Goal: Task Accomplishment & Management: Manage account settings

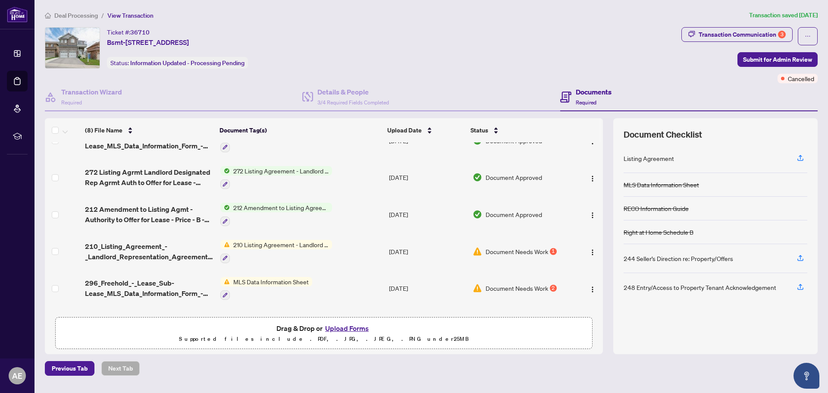
scroll to position [41, 0]
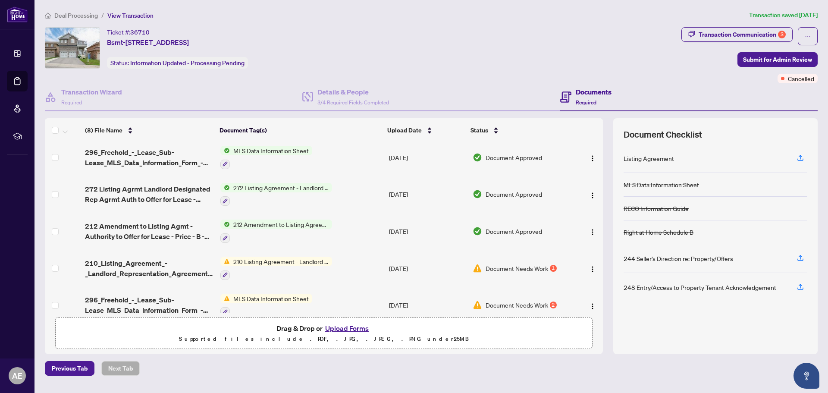
click at [278, 183] on span "272 Listing Agreement - Landlord Designated Representation Agreement Authority …" at bounding box center [281, 187] width 102 height 9
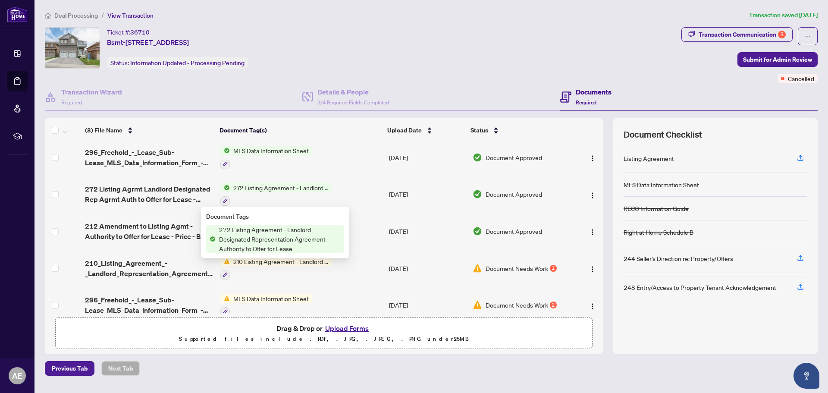
click at [259, 229] on span "272 Listing Agreement - Landlord Designated Representation Agreement Authority …" at bounding box center [280, 239] width 128 height 28
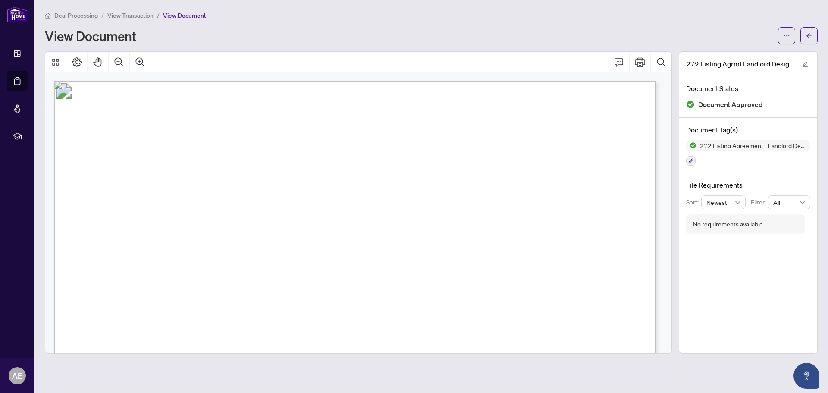
click at [124, 16] on span "View Transaction" at bounding box center [130, 16] width 46 height 8
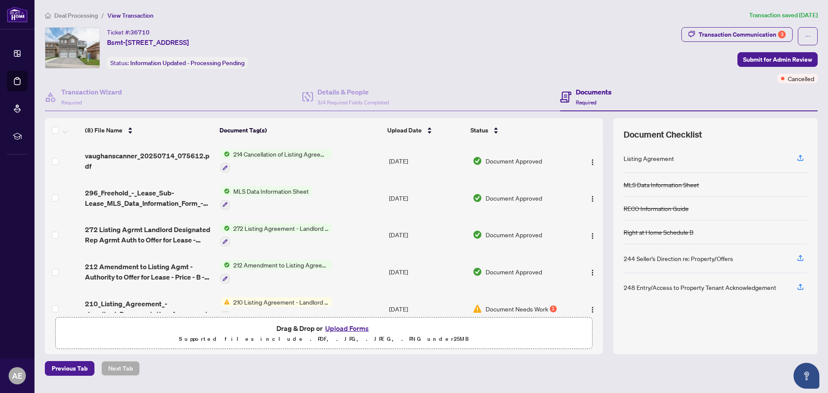
click at [84, 12] on span "Deal Processing" at bounding box center [76, 16] width 44 height 8
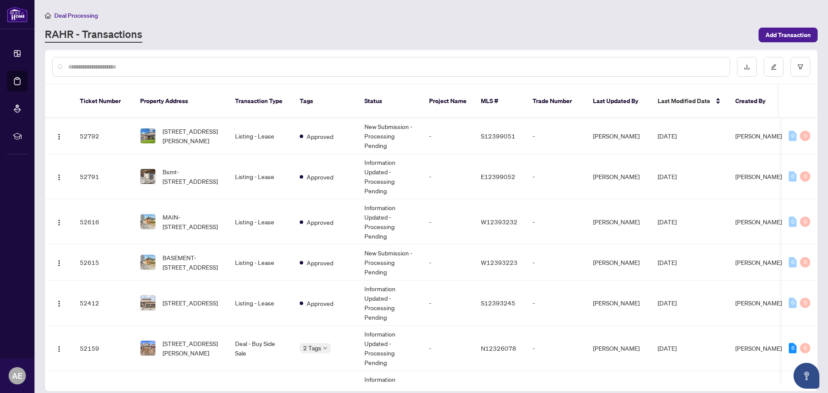
click at [100, 65] on input "text" at bounding box center [395, 66] width 654 height 9
click at [178, 298] on span "[STREET_ADDRESS]" at bounding box center [189, 302] width 55 height 9
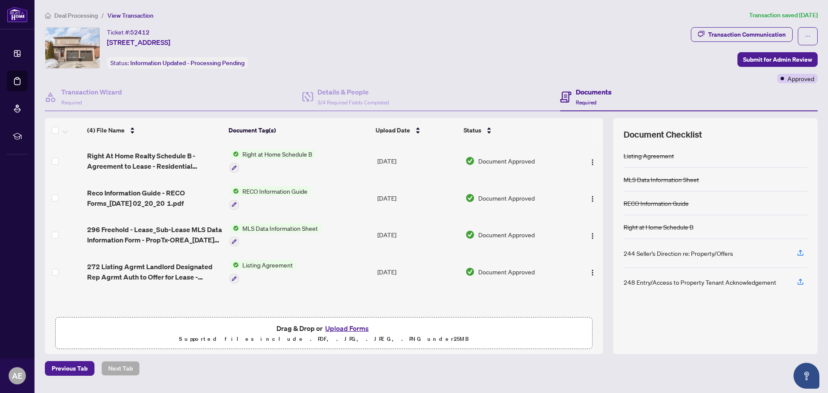
click at [281, 230] on span "MLS Data Information Sheet" at bounding box center [280, 227] width 82 height 9
click at [272, 269] on span "MLS Data Information Sheet" at bounding box center [277, 269] width 82 height 9
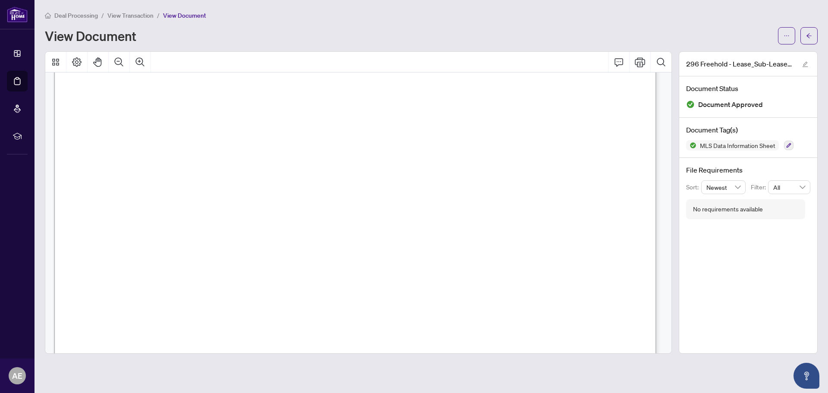
scroll to position [4914, 0]
click at [134, 20] on div "Deal Processing / View Transaction / View Document View Document" at bounding box center [431, 27] width 772 height 34
click at [133, 13] on span "View Transaction" at bounding box center [130, 16] width 46 height 8
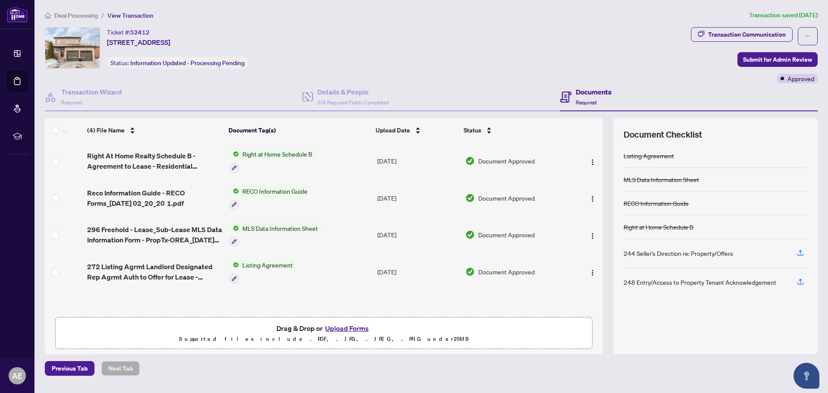
click at [261, 265] on span "Listing Agreement" at bounding box center [267, 264] width 57 height 9
click at [263, 308] on span "Listing Agreement" at bounding box center [252, 306] width 57 height 9
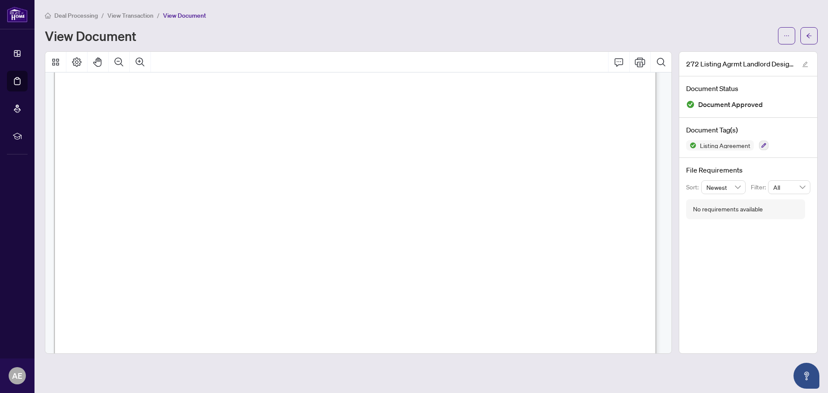
scroll to position [172, 0]
